Goal: Transaction & Acquisition: Purchase product/service

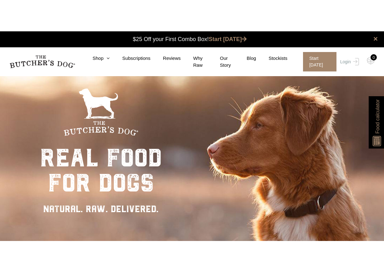
scroll to position [0, 0]
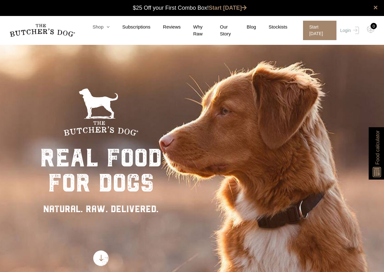
click at [104, 27] on icon at bounding box center [107, 26] width 6 height 5
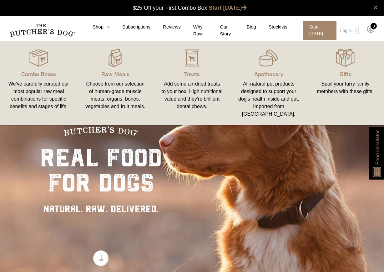
click at [373, 29] on img at bounding box center [371, 29] width 8 height 8
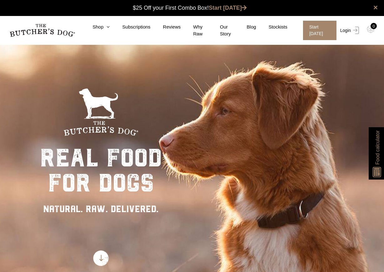
click at [351, 31] on img at bounding box center [355, 31] width 8 height 8
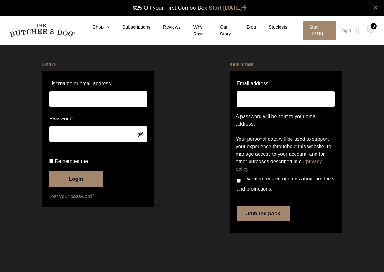
type input "kiakrys2000@gmail.com"
click at [76, 186] on button "Login" at bounding box center [75, 179] width 53 height 16
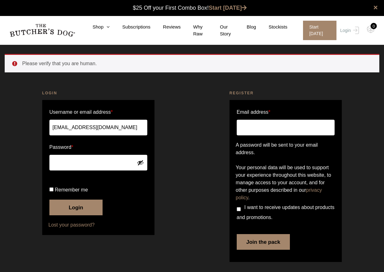
scroll to position [0, 0]
click at [51, 195] on label "Remember me" at bounding box center [98, 190] width 98 height 10
click at [51, 191] on input "Remember me" at bounding box center [51, 189] width 4 height 4
checkbox input "true"
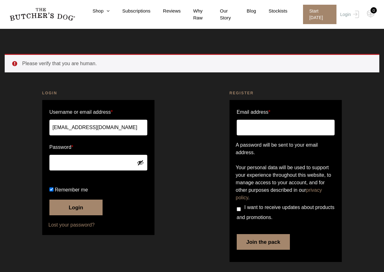
scroll to position [22, 0]
click at [81, 212] on button "Login" at bounding box center [75, 207] width 53 height 16
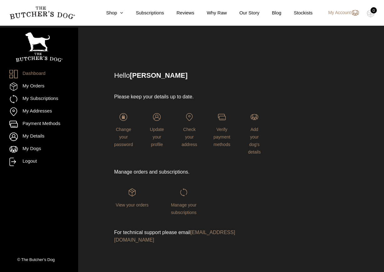
scroll to position [4, 0]
click at [133, 196] on img at bounding box center [132, 192] width 8 height 8
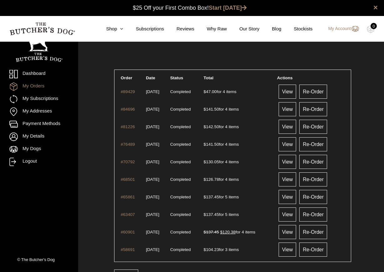
scroll to position [0, 0]
click at [292, 90] on link "View" at bounding box center [288, 91] width 18 height 14
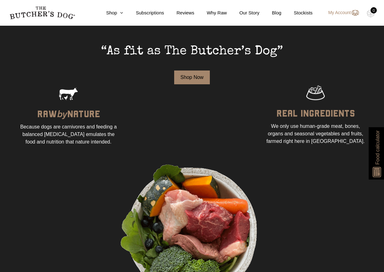
scroll to position [207, 0]
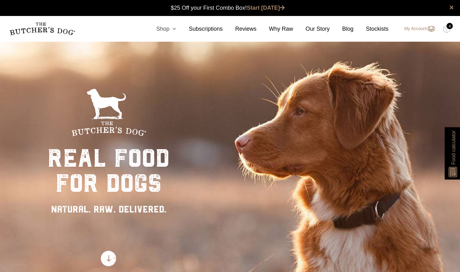
scroll to position [0, 0]
click at [169, 30] on icon at bounding box center [172, 29] width 7 height 6
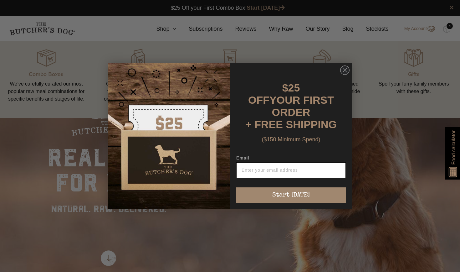
click at [269, 162] on input "Email" at bounding box center [291, 170] width 110 height 16
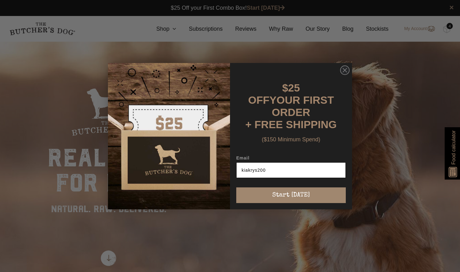
type input "kiakrys2000"
type input "kiakrys2000@gmail.com"
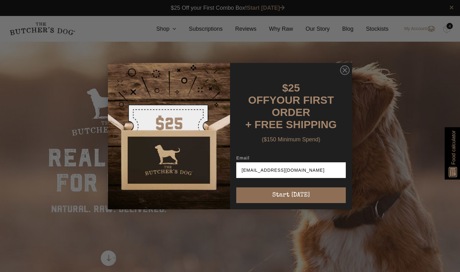
click at [296, 190] on button "Start [DATE]" at bounding box center [291, 195] width 110 height 16
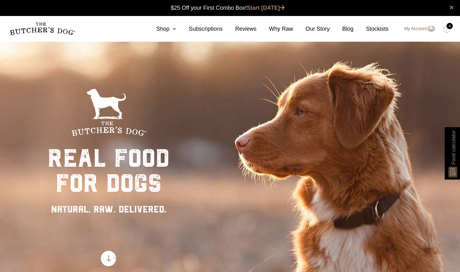
scroll to position [0, 0]
click at [427, 23] on nav "0 Shop Combo Boxes Treats" at bounding box center [230, 29] width 460 height 26
click at [421, 29] on link "My Account" at bounding box center [416, 29] width 37 height 8
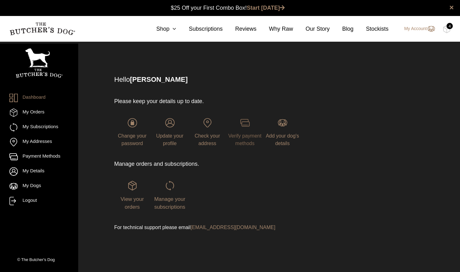
click at [244, 127] on img at bounding box center [244, 122] width 9 height 9
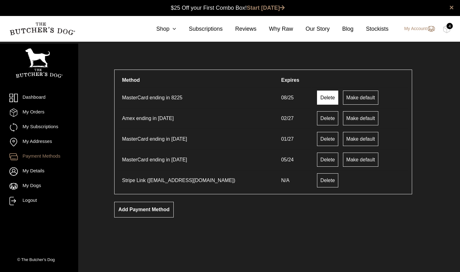
click at [317, 99] on link "Delete" at bounding box center [327, 97] width 21 height 14
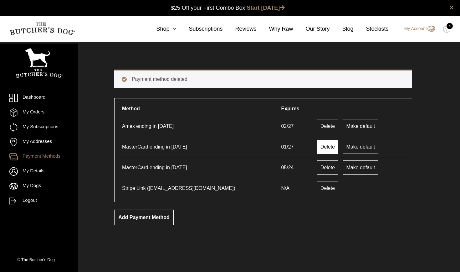
click at [317, 151] on link "Delete" at bounding box center [327, 147] width 21 height 14
click at [317, 169] on link "Delete" at bounding box center [327, 167] width 21 height 14
click at [317, 187] on link "Delete" at bounding box center [327, 188] width 21 height 14
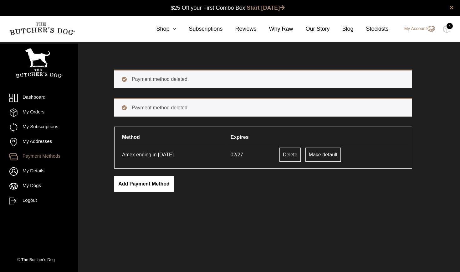
click at [130, 185] on link "Add payment method" at bounding box center [143, 184] width 59 height 16
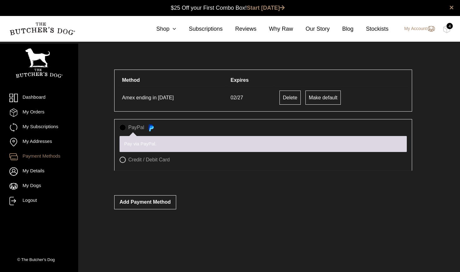
click at [122, 161] on label "Credit / Debit Card" at bounding box center [263, 159] width 287 height 6
radio input "true"
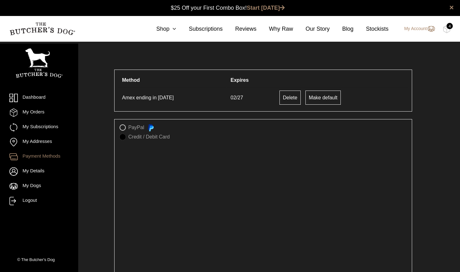
scroll to position [1, 0]
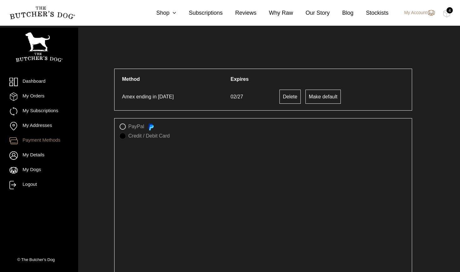
click at [123, 138] on label "Credit / Debit Card" at bounding box center [263, 136] width 287 height 6
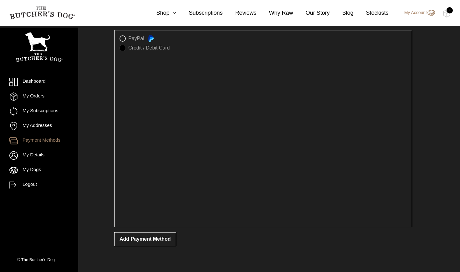
scroll to position [89, 0]
click at [263, 230] on div "Add payment method" at bounding box center [263, 239] width 298 height 24
click at [141, 242] on button "Add payment method" at bounding box center [145, 239] width 62 height 14
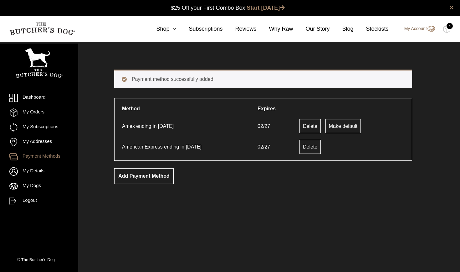
click at [407, 30] on link "My Account" at bounding box center [416, 29] width 37 height 8
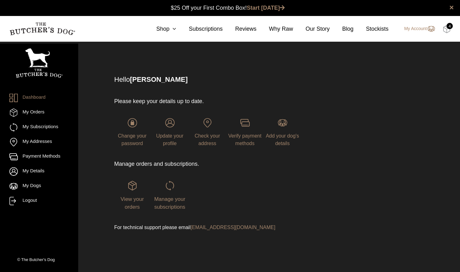
click at [447, 30] on img at bounding box center [447, 29] width 8 height 8
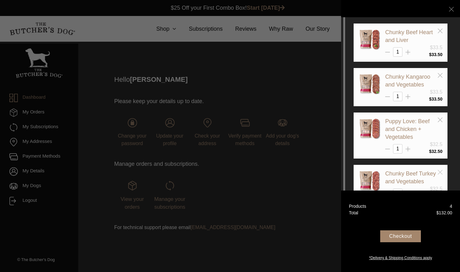
click at [442, 170] on icon at bounding box center [440, 172] width 5 height 5
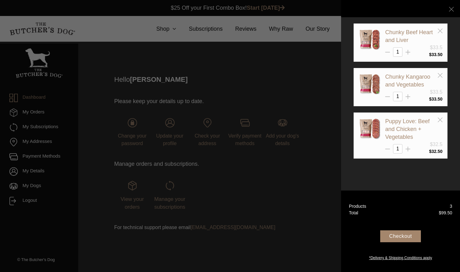
click at [253, 89] on div at bounding box center [230, 136] width 460 height 272
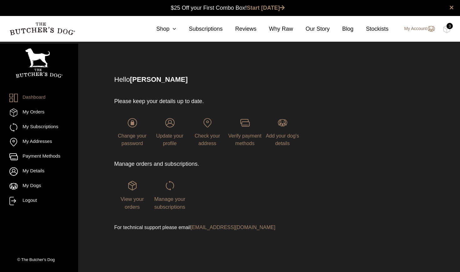
click at [416, 32] on link "My Account" at bounding box center [416, 29] width 37 height 8
click at [416, 30] on link "My Account" at bounding box center [416, 29] width 37 height 8
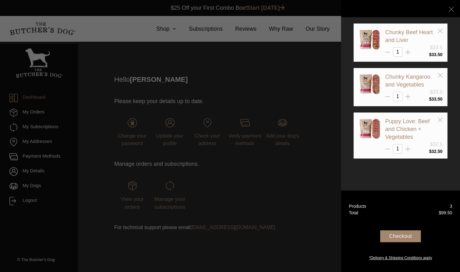
click at [284, 71] on div at bounding box center [230, 136] width 460 height 272
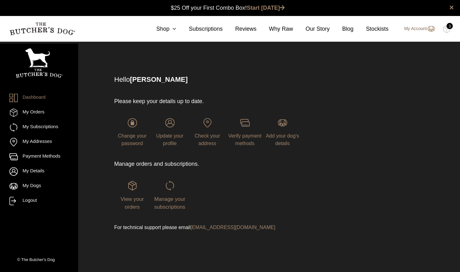
click at [416, 31] on link "My Account" at bounding box center [416, 29] width 37 height 8
click at [278, 125] on img at bounding box center [282, 122] width 9 height 9
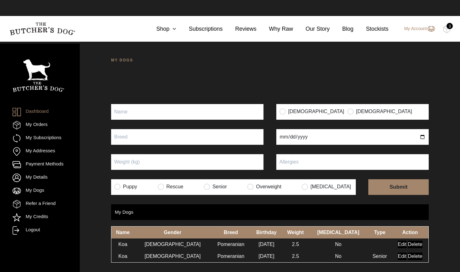
scroll to position [0, 0]
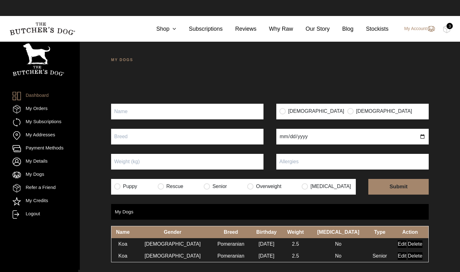
click at [183, 120] on form "[DEMOGRAPHIC_DATA] [DEMOGRAPHIC_DATA] Puppy Rescue Senior Overweight [MEDICAL_D…" at bounding box center [270, 149] width 318 height 91
type input "Koa"
click at [155, 136] on input "text" at bounding box center [187, 137] width 152 height 16
type input "Pomeranian"
click at [282, 112] on input "radio" at bounding box center [282, 111] width 6 height 6
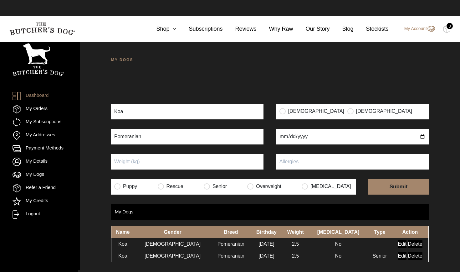
radio input "true"
click at [283, 138] on input "date" at bounding box center [352, 137] width 152 height 16
click at [338, 153] on form "Koa [DEMOGRAPHIC_DATA] [DEMOGRAPHIC_DATA] [GEOGRAPHIC_DATA] Puppy Rescue Senior…" at bounding box center [270, 149] width 318 height 91
click at [283, 138] on input "date" at bounding box center [352, 137] width 152 height 16
click at [304, 135] on input "[DATE]" at bounding box center [352, 137] width 152 height 16
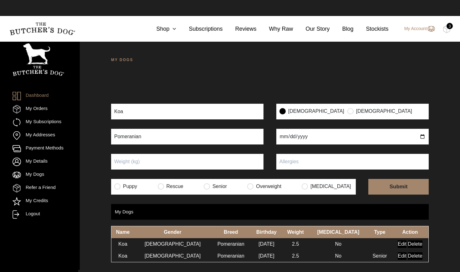
click at [310, 136] on input "[DATE]" at bounding box center [352, 137] width 152 height 16
click at [306, 136] on input "[DATE]" at bounding box center [352, 137] width 152 height 16
type input "0001-06-28"
type input "[DATE]"
click at [326, 138] on input "[DATE]" at bounding box center [352, 137] width 152 height 16
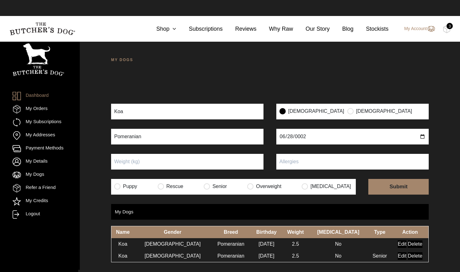
click at [333, 161] on input "text" at bounding box center [352, 162] width 152 height 16
click at [138, 161] on input "Puppy" at bounding box center [187, 162] width 152 height 16
type input "3 kilos"
click at [306, 161] on input "text" at bounding box center [352, 162] width 152 height 16
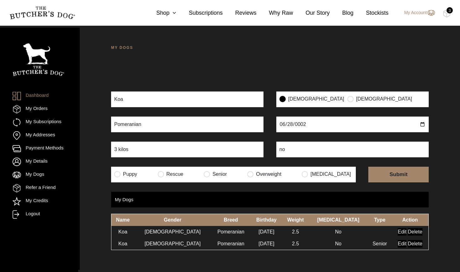
scroll to position [17, 0]
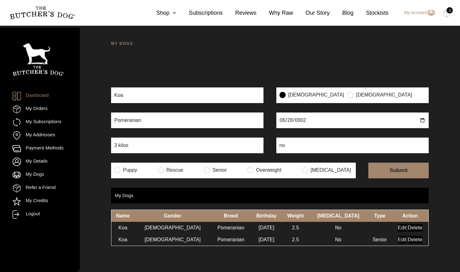
type input "no"
click at [412, 239] on input "Delete" at bounding box center [415, 240] width 14 height 8
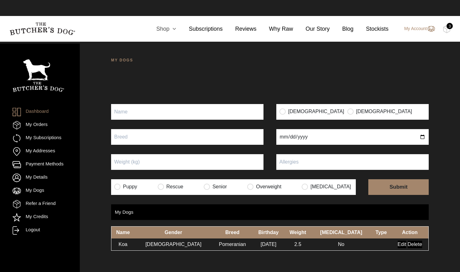
click at [168, 28] on link "Shop" at bounding box center [160, 29] width 33 height 8
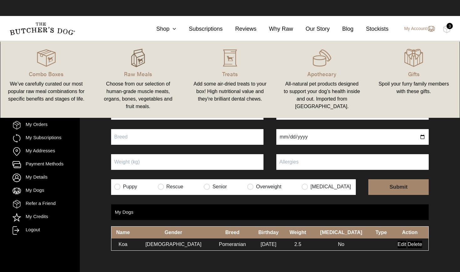
click at [140, 66] on img at bounding box center [138, 57] width 19 height 19
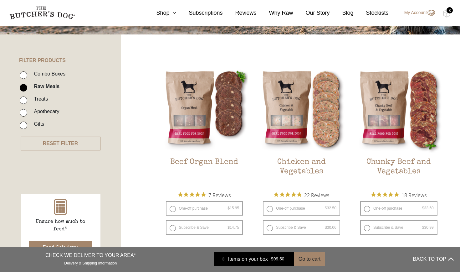
scroll to position [123, 0]
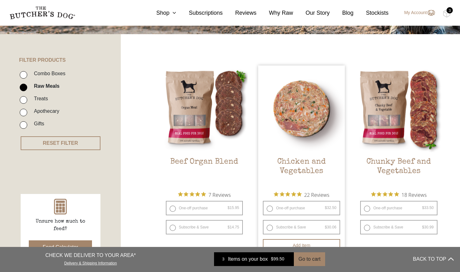
click at [270, 209] on label "One-off purchase $ 32.50 — or subscribe and save 7.5%" at bounding box center [301, 208] width 77 height 14
radio input "true"
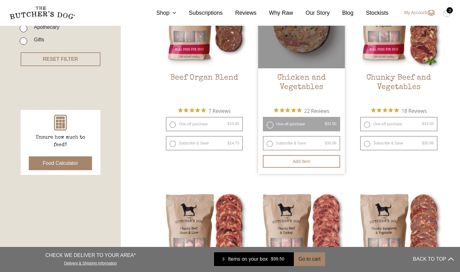
scroll to position [222, 0]
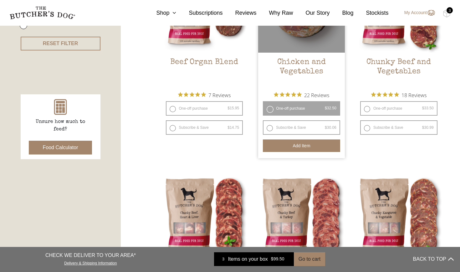
click at [310, 145] on button "Add item" at bounding box center [301, 145] width 77 height 13
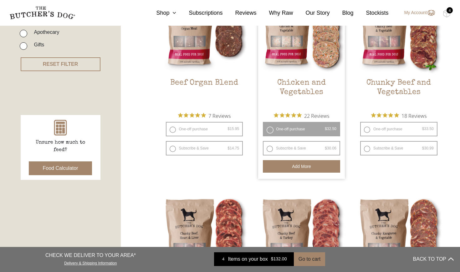
scroll to position [45, 0]
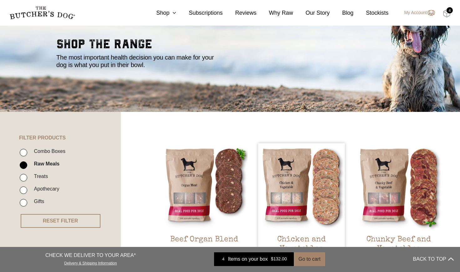
click at [447, 13] on img at bounding box center [447, 13] width 8 height 8
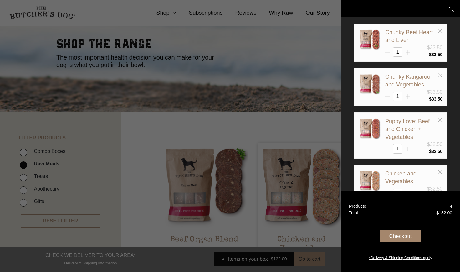
click at [395, 237] on div "Checkout" at bounding box center [400, 236] width 41 height 12
